Goal: Information Seeking & Learning: Find specific fact

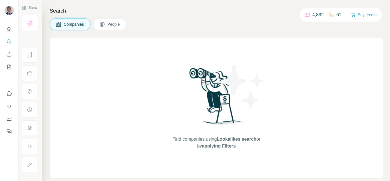
click at [111, 23] on span "People" at bounding box center [113, 24] width 13 height 6
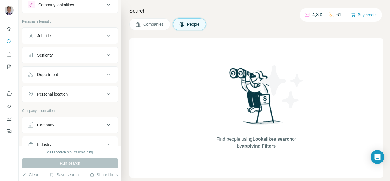
scroll to position [29, 0]
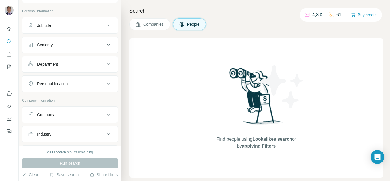
click at [63, 115] on div "Company" at bounding box center [66, 115] width 77 height 6
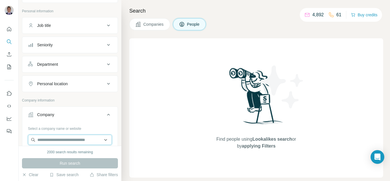
click at [57, 139] on input "text" at bounding box center [70, 139] width 84 height 10
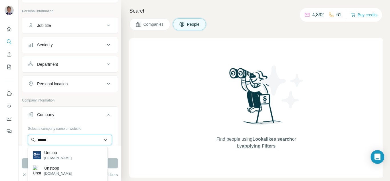
type input "******"
click at [54, 157] on p "[DOMAIN_NAME]" at bounding box center [57, 157] width 27 height 5
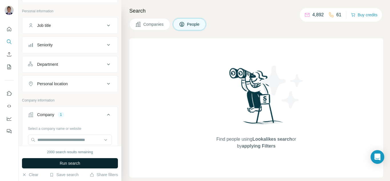
click at [53, 164] on button "Run search" at bounding box center [70, 163] width 96 height 10
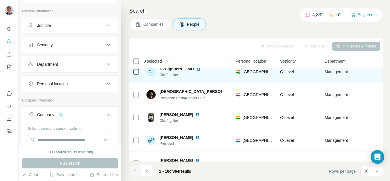
scroll to position [138, 191]
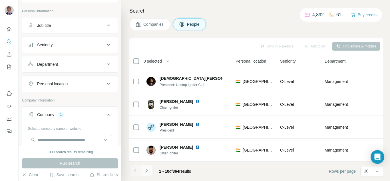
click at [147, 171] on icon "Navigate to next page" at bounding box center [147, 170] width 6 height 6
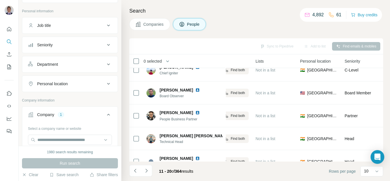
scroll to position [0, 126]
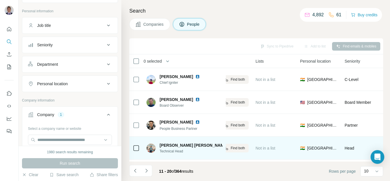
click at [230, 144] on img at bounding box center [232, 145] width 5 height 5
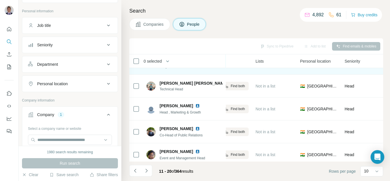
scroll to position [86, 126]
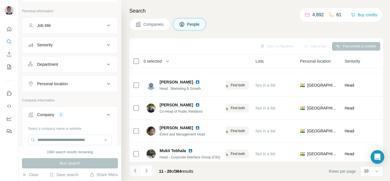
click at [134, 171] on icon "Navigate to previous page" at bounding box center [135, 170] width 6 height 6
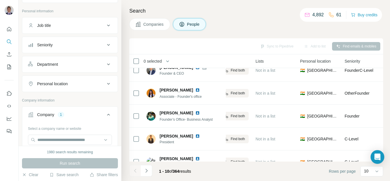
scroll to position [0, 126]
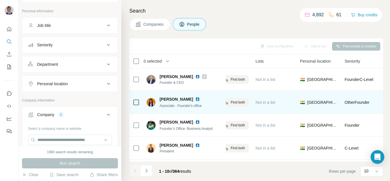
click at [197, 98] on img at bounding box center [197, 99] width 5 height 5
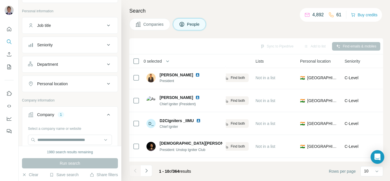
scroll to position [52, 126]
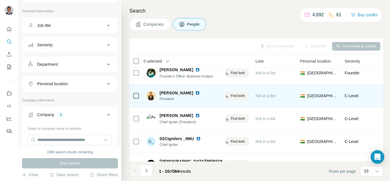
click at [195, 93] on img at bounding box center [197, 92] width 5 height 5
